Goal: Task Accomplishment & Management: Manage account settings

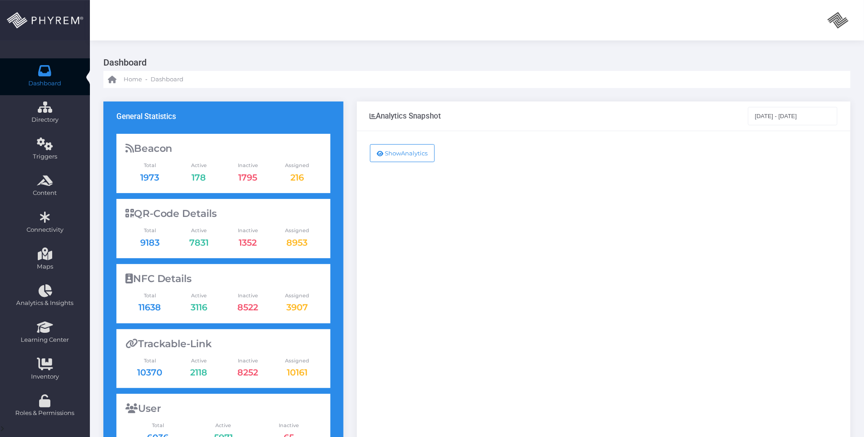
click at [428, 273] on div "Show Analytics" at bounding box center [604, 365] width 494 height 469
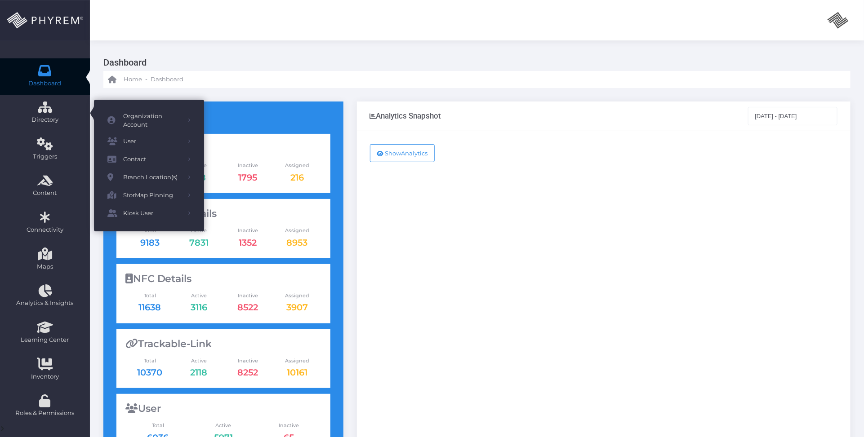
click at [49, 71] on icon at bounding box center [45, 71] width 16 height 0
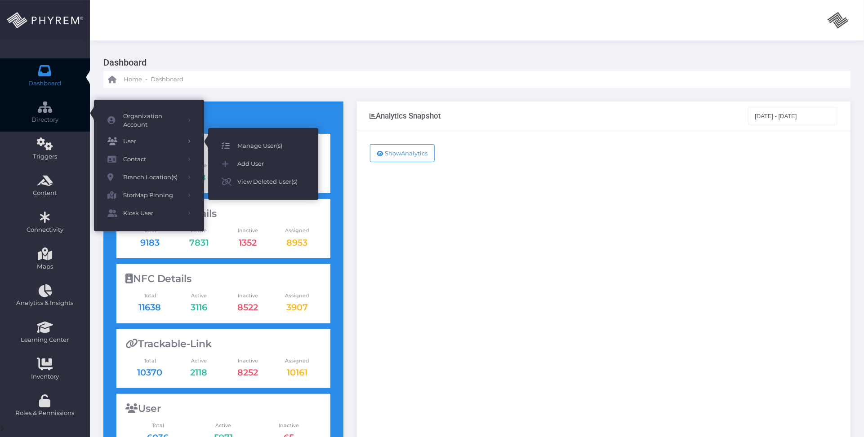
click at [262, 145] on span "Manage User(s)" at bounding box center [270, 146] width 67 height 12
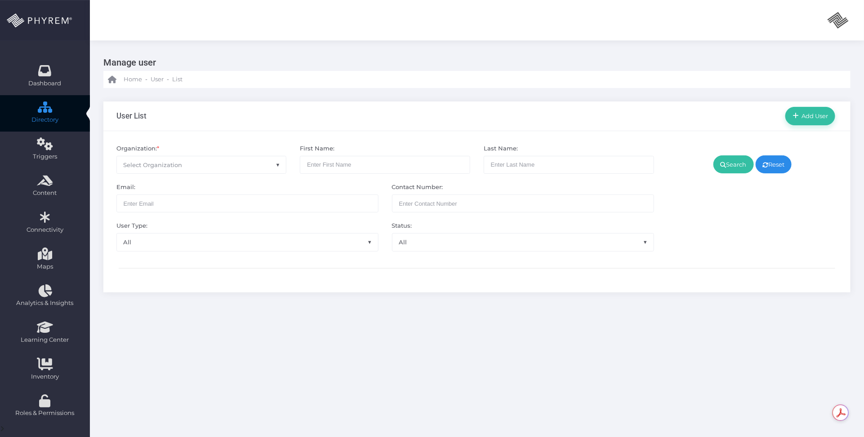
click at [235, 169] on span "Select Organization" at bounding box center [201, 164] width 169 height 17
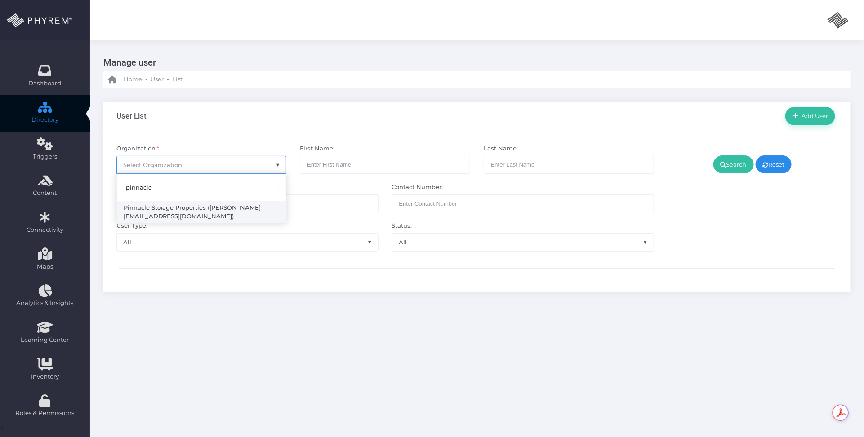
type input "pinnacle"
select select "4799"
click at [728, 165] on link "Search" at bounding box center [733, 165] width 40 height 18
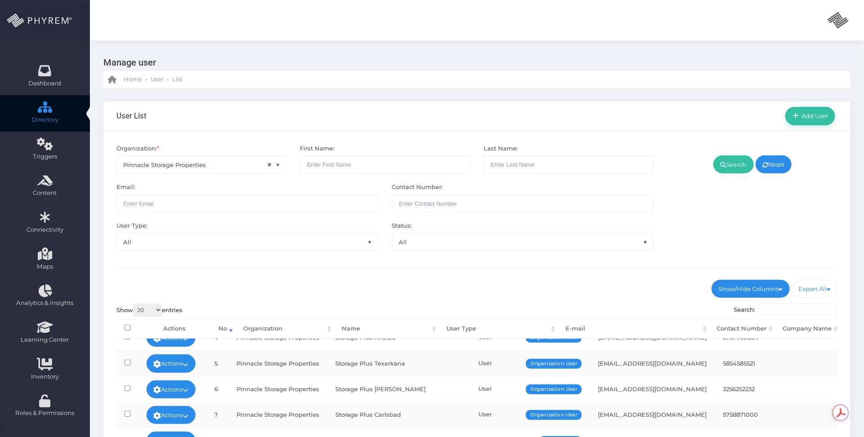
scroll to position [217, 0]
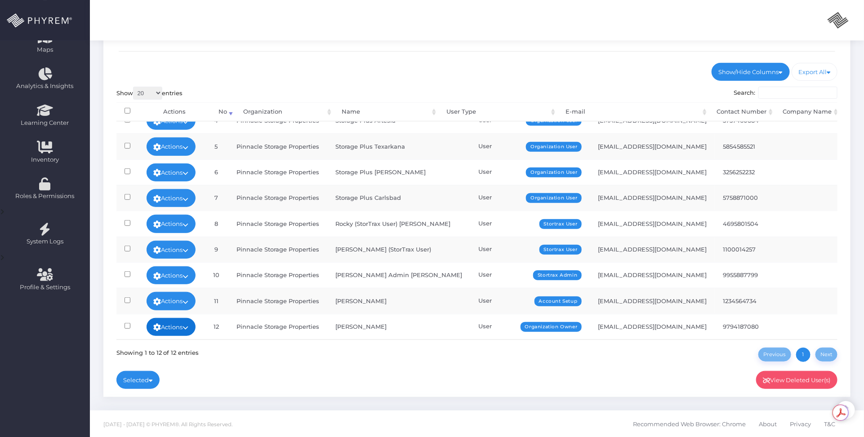
click at [182, 318] on link "Actions" at bounding box center [171, 327] width 49 height 18
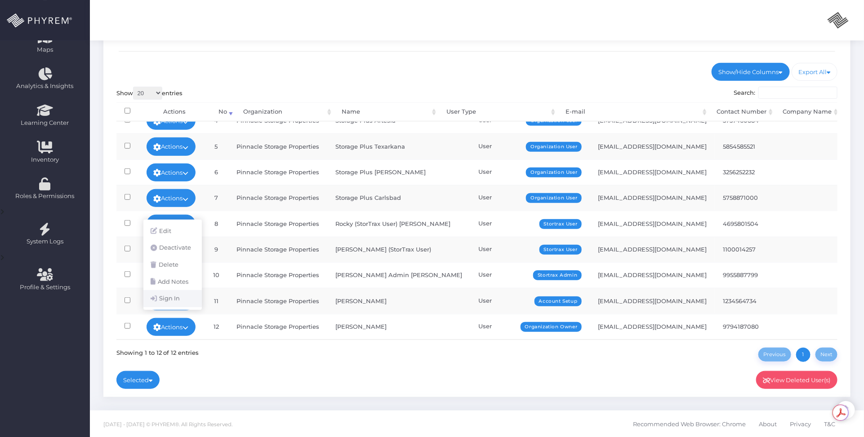
click at [178, 304] on link "Sign In" at bounding box center [172, 298] width 58 height 17
